Goal: Navigation & Orientation: Find specific page/section

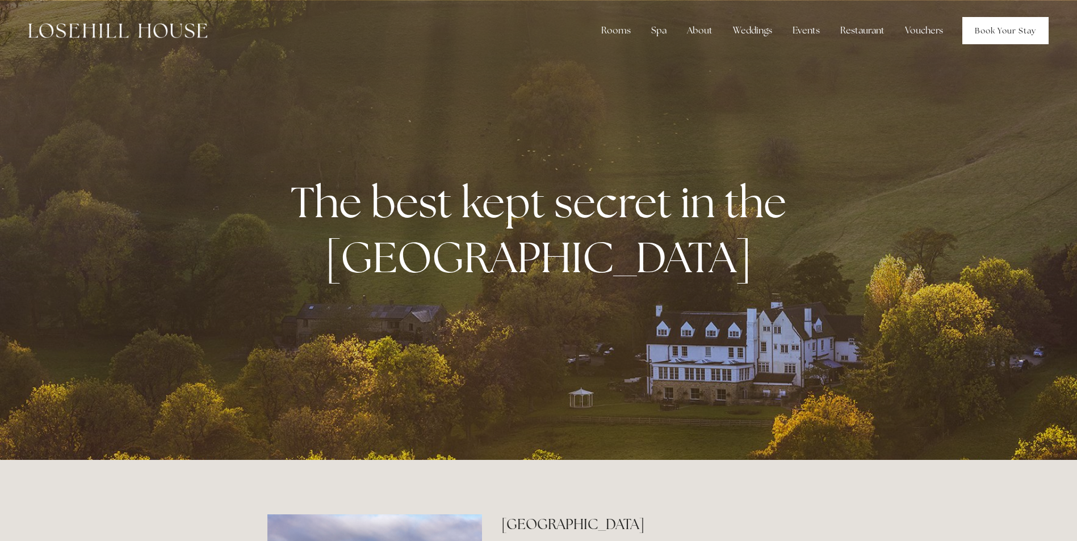
click at [995, 31] on link "Book Your Stay" at bounding box center [1005, 30] width 86 height 27
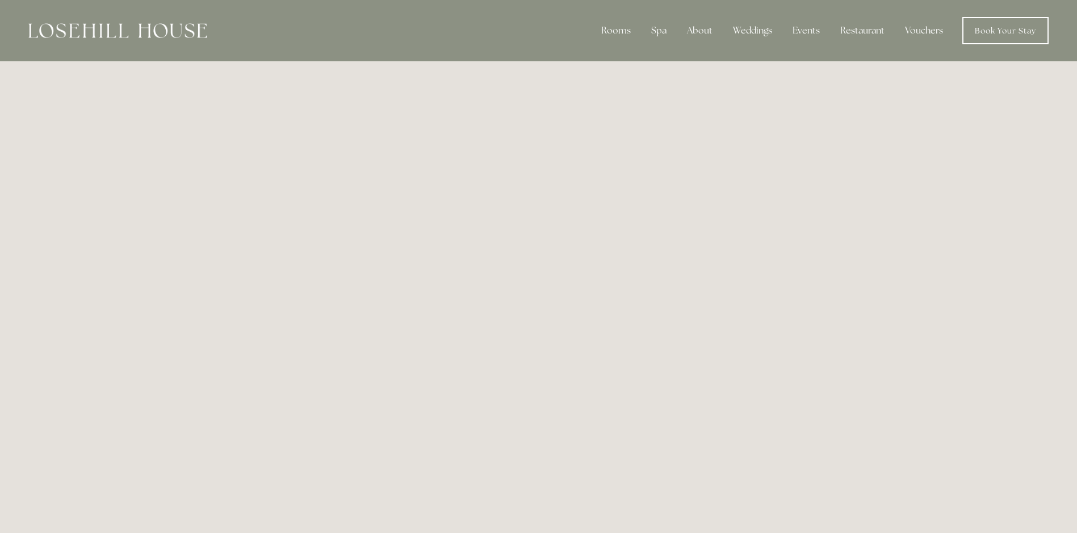
click at [120, 25] on img at bounding box center [117, 30] width 179 height 15
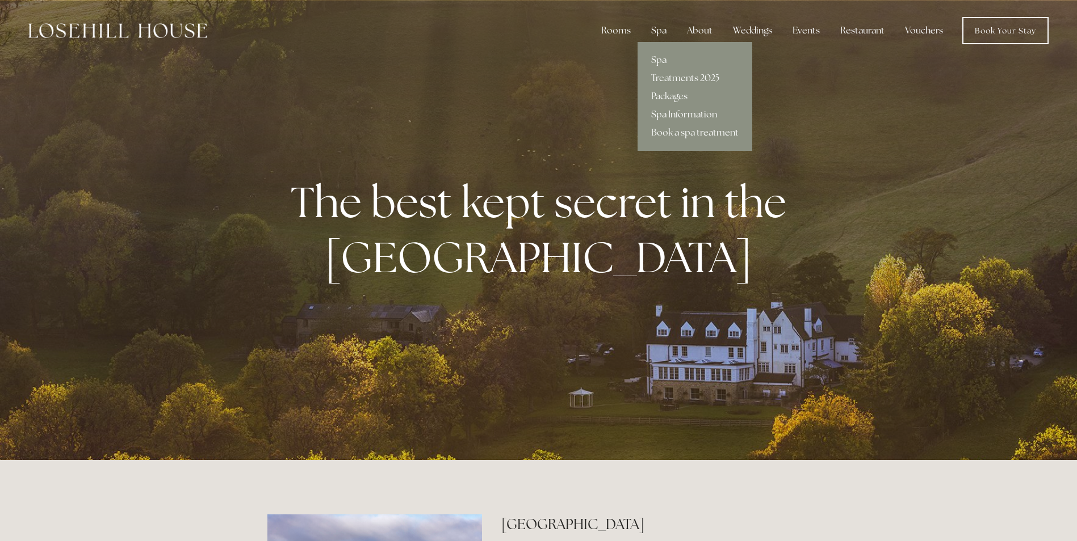
click at [675, 113] on link "Spa Information" at bounding box center [694, 115] width 115 height 18
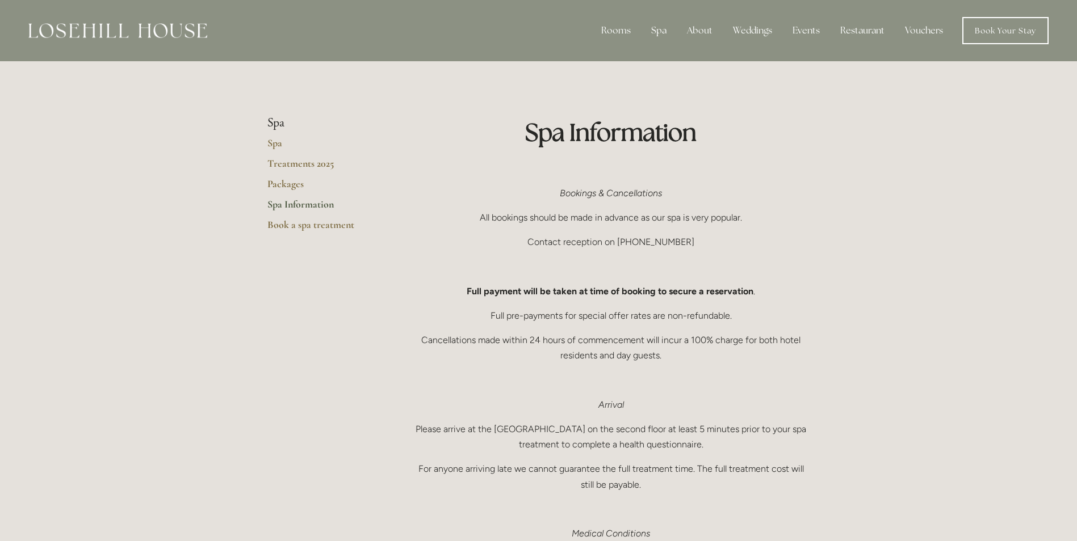
click at [275, 123] on li "Spa" at bounding box center [321, 123] width 108 height 15
click at [275, 147] on link "Spa" at bounding box center [321, 147] width 108 height 20
